Goal: Information Seeking & Learning: Learn about a topic

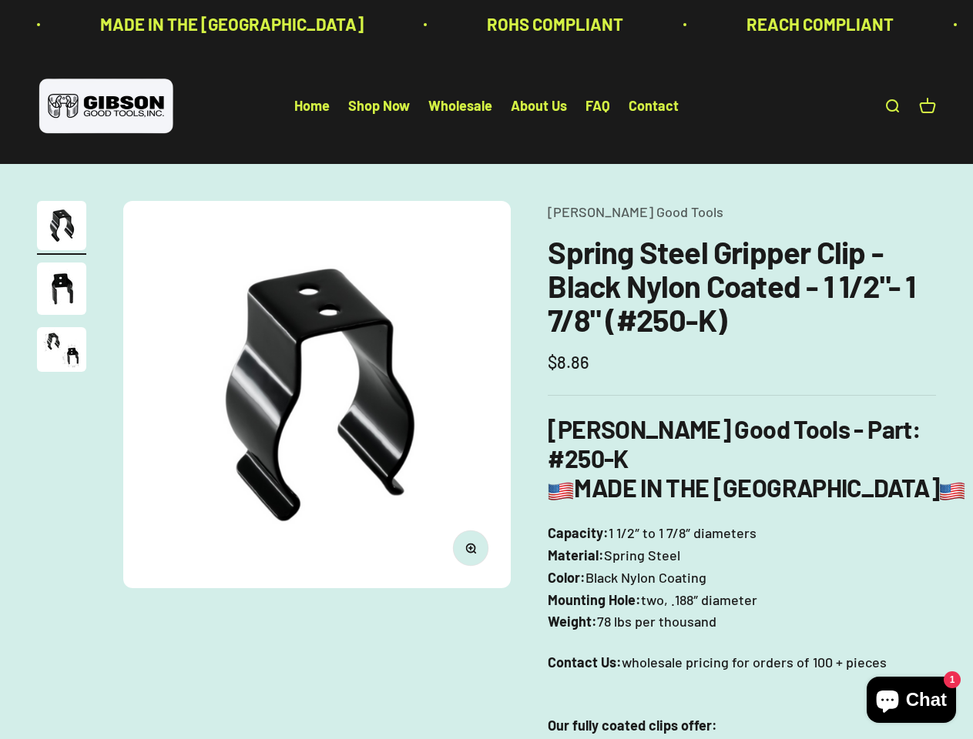
click at [486, 370] on img at bounding box center [316, 394] width 387 height 387
click at [317, 394] on img at bounding box center [316, 394] width 387 height 387
click at [471, 548] on icon "button" at bounding box center [470, 548] width 4 height 4
click at [62, 228] on img "Go to item 1" at bounding box center [61, 225] width 49 height 49
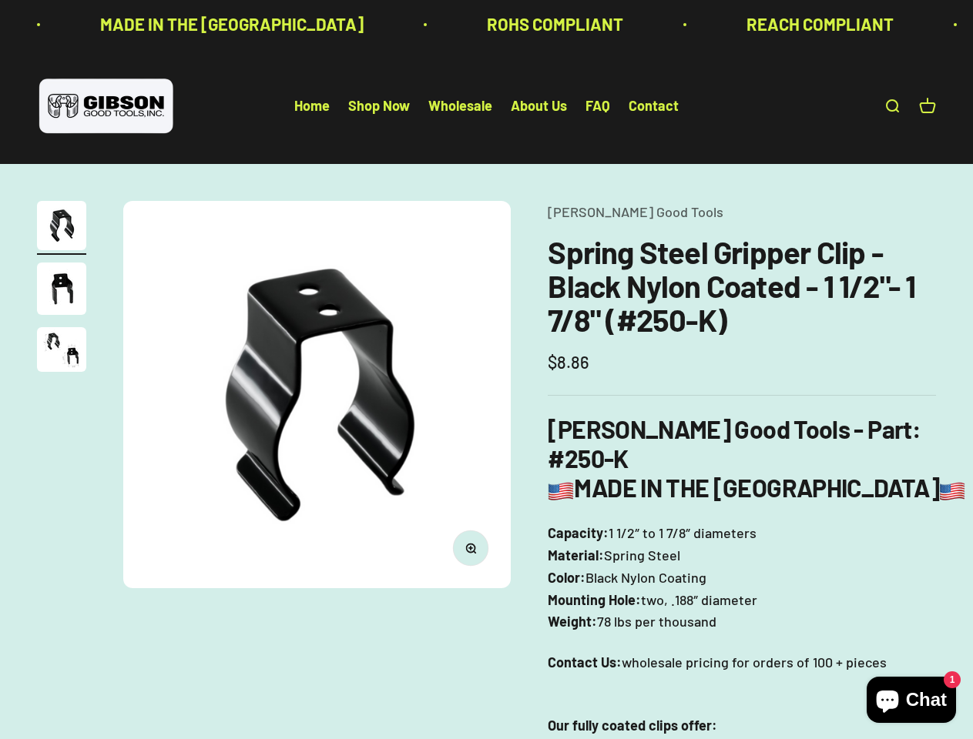
click at [62, 291] on img "Go to item 2" at bounding box center [61, 289] width 49 height 52
click at [62, 352] on img "Go to item 3" at bounding box center [61, 349] width 49 height 45
